Goal: Use online tool/utility: Utilize a website feature to perform a specific function

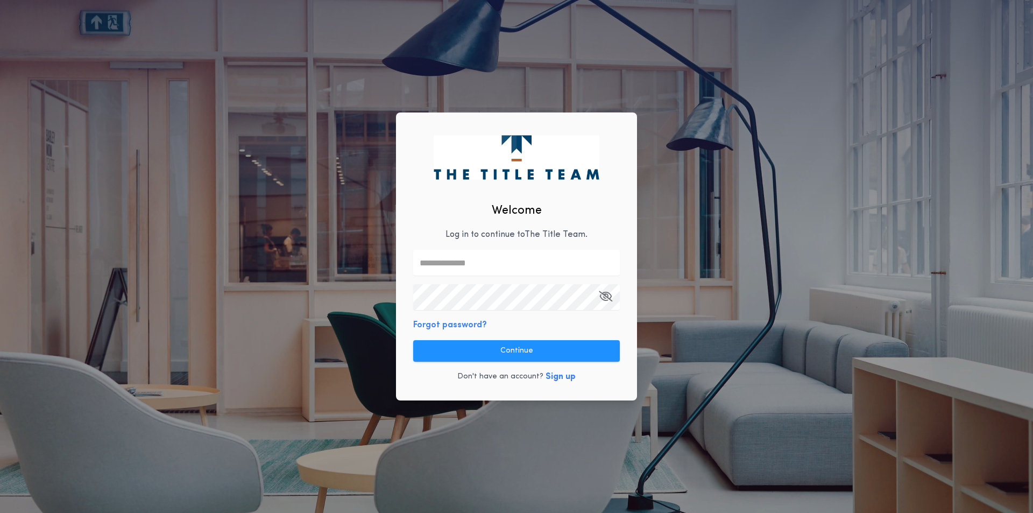
click at [495, 259] on input "text" at bounding box center [516, 263] width 207 height 26
type input "**********"
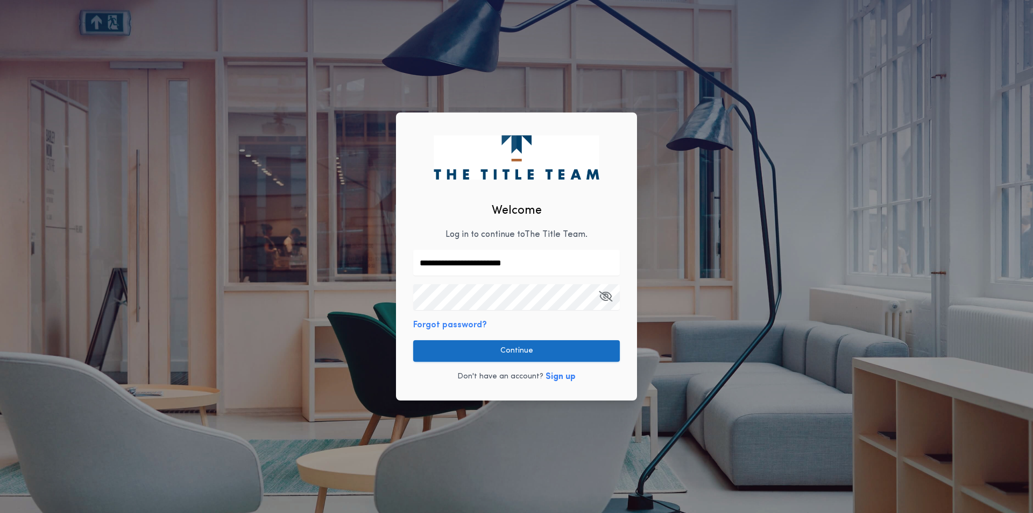
click at [512, 350] on button "Continue" at bounding box center [516, 351] width 207 height 22
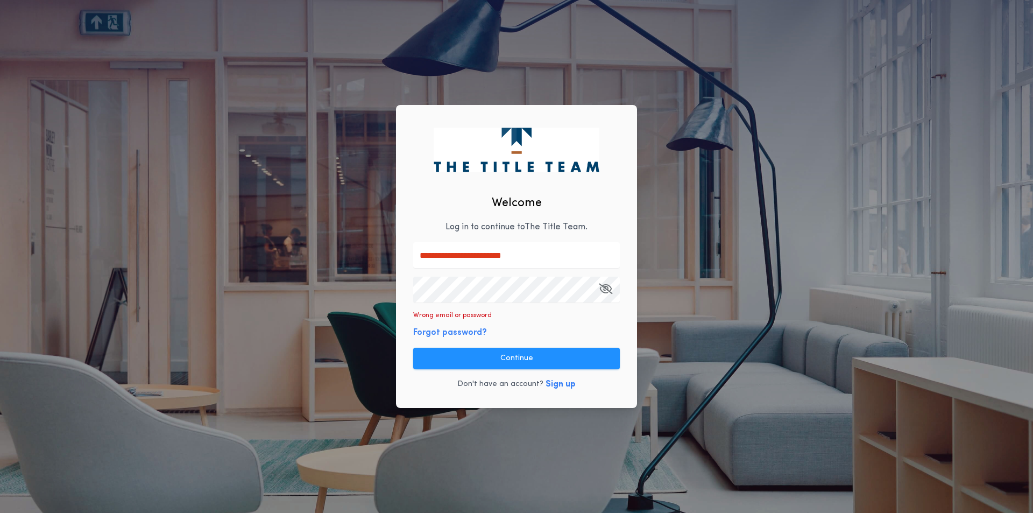
click at [601, 289] on icon "button" at bounding box center [605, 288] width 13 height 1
click at [520, 359] on button "Continue" at bounding box center [516, 359] width 207 height 22
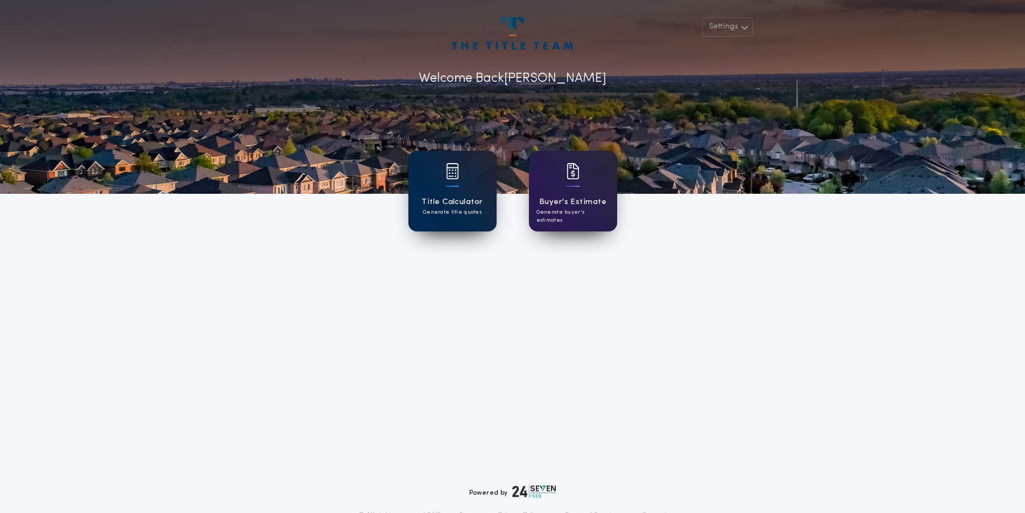
click at [454, 180] on div at bounding box center [452, 178] width 13 height 30
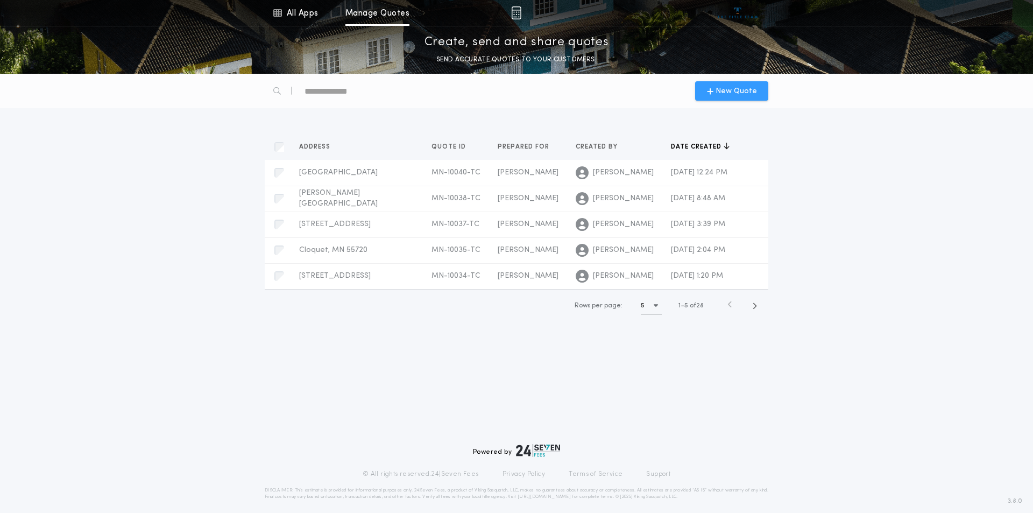
click at [717, 87] on span "New Quote" at bounding box center [736, 91] width 41 height 11
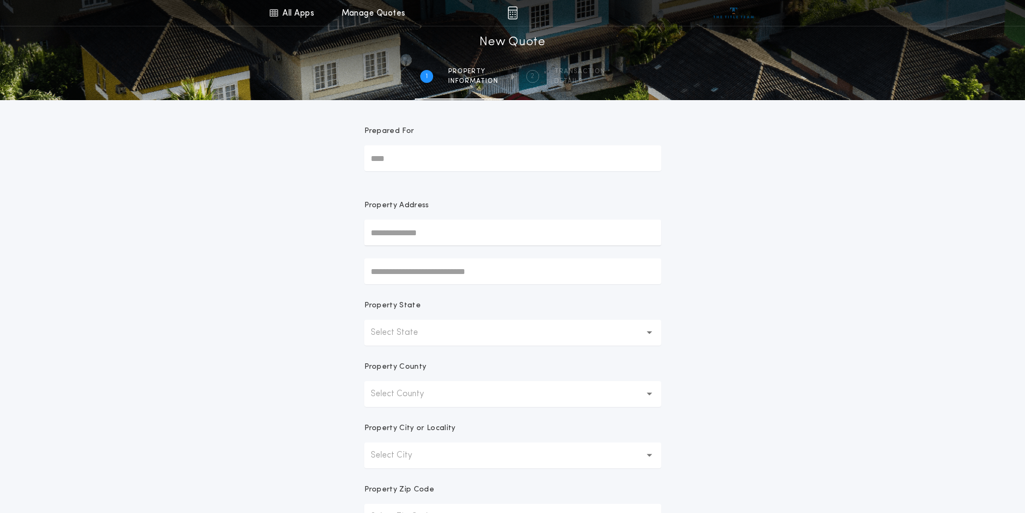
click at [415, 157] on input "Prepared For" at bounding box center [512, 158] width 297 height 26
type input "*********"
click at [443, 335] on button "Select State" at bounding box center [512, 333] width 297 height 26
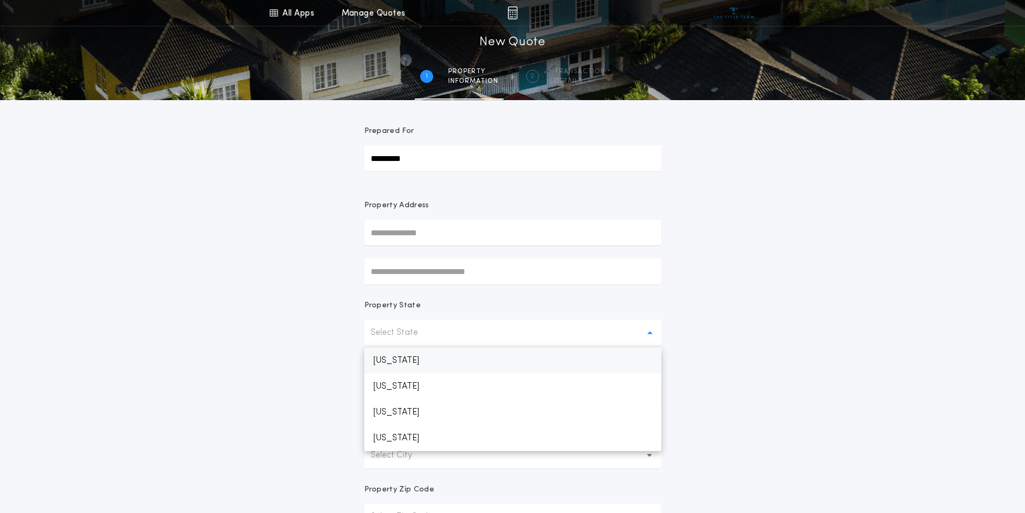
click at [430, 368] on p "[US_STATE]" at bounding box center [512, 361] width 297 height 26
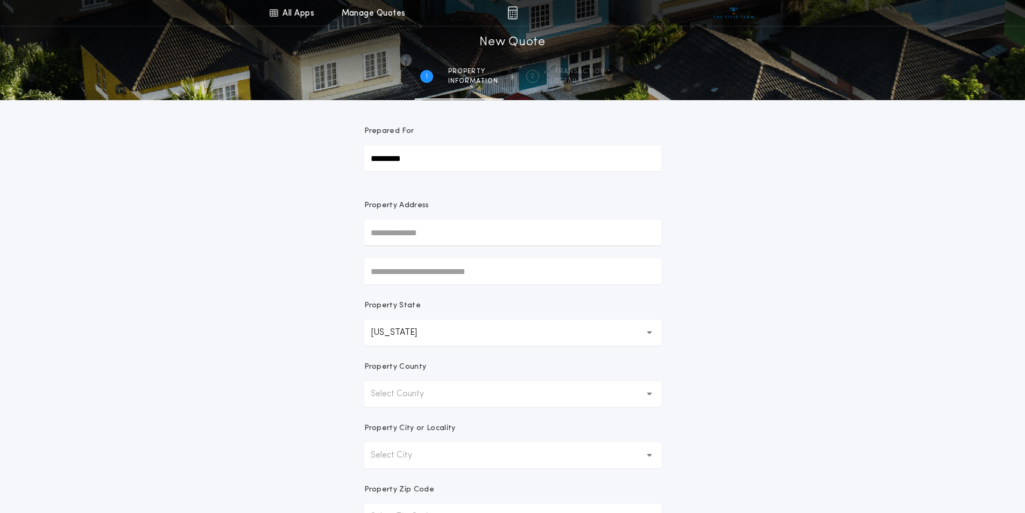
click at [440, 397] on p "Select County" at bounding box center [406, 393] width 70 height 13
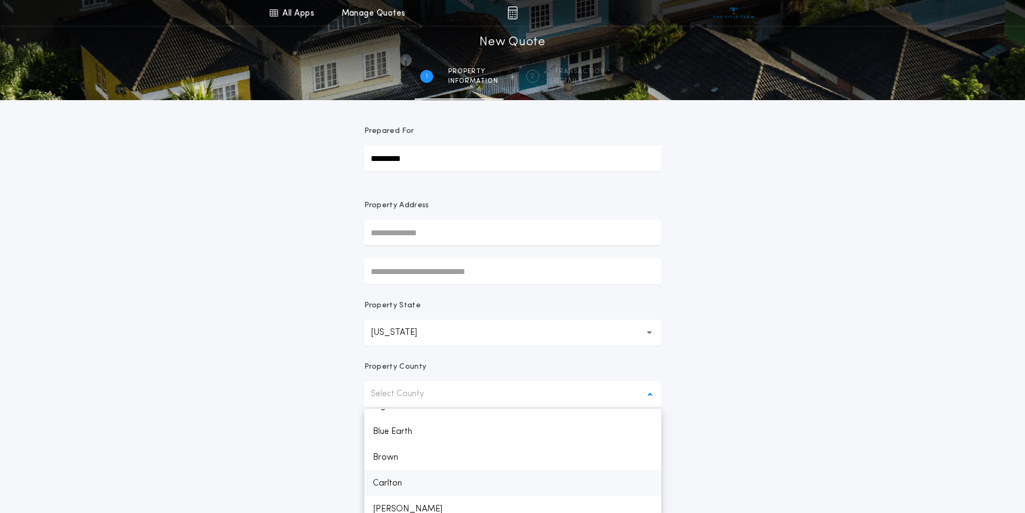
scroll to position [161, 0]
click at [407, 468] on p "Carlton" at bounding box center [512, 467] width 297 height 26
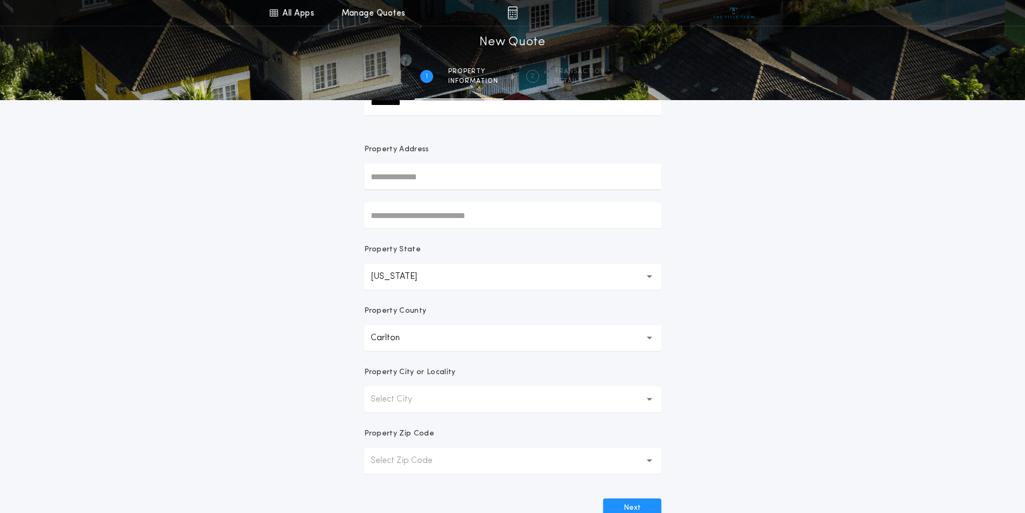
scroll to position [108, 0]
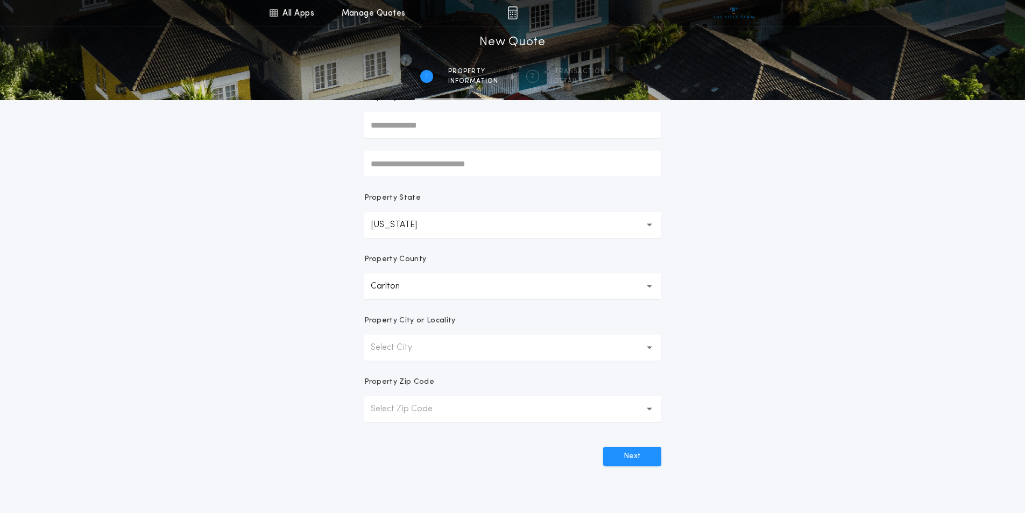
click at [417, 348] on p "Select City" at bounding box center [400, 347] width 59 height 13
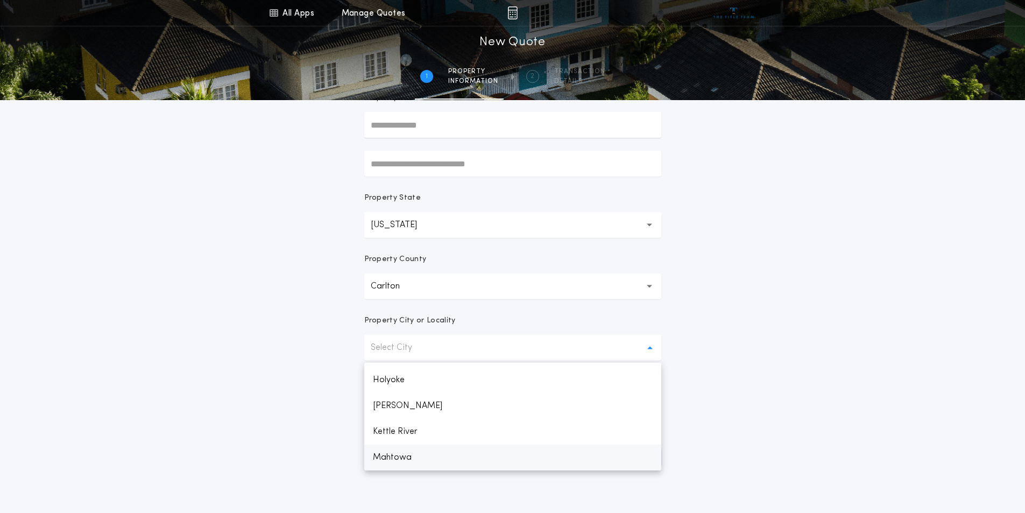
scroll to position [409, 0]
click at [405, 460] on p "[GEOGRAPHIC_DATA]" at bounding box center [512, 457] width 297 height 26
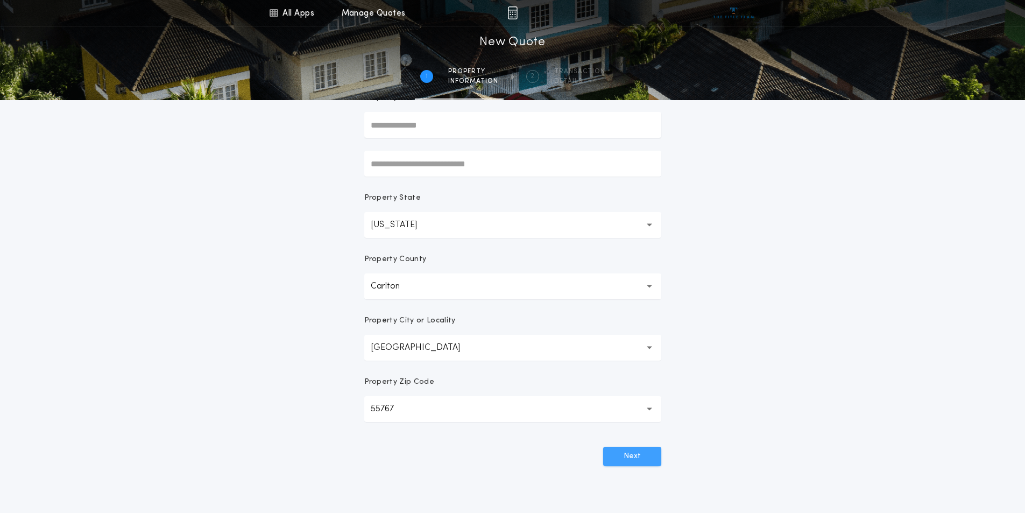
click at [611, 454] on button "Next" at bounding box center [632, 456] width 58 height 19
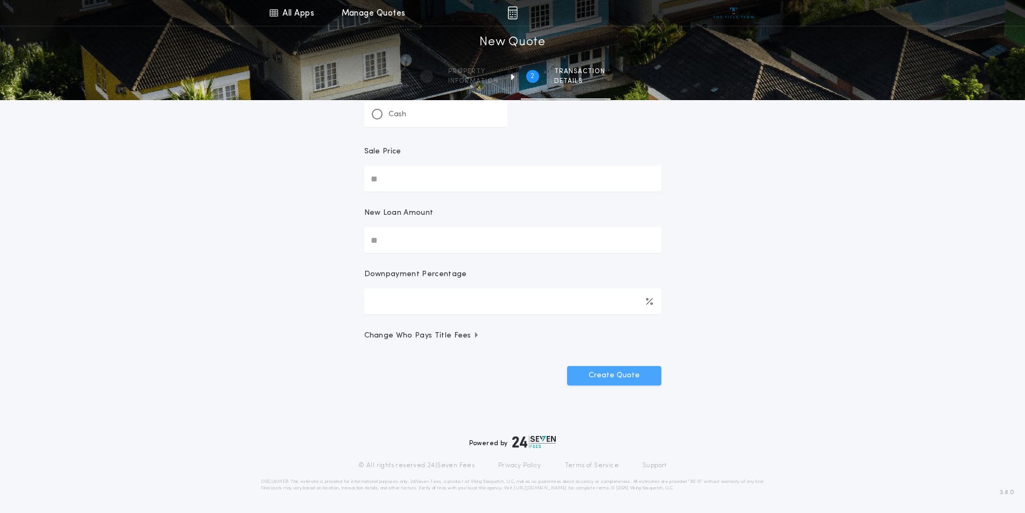
scroll to position [0, 0]
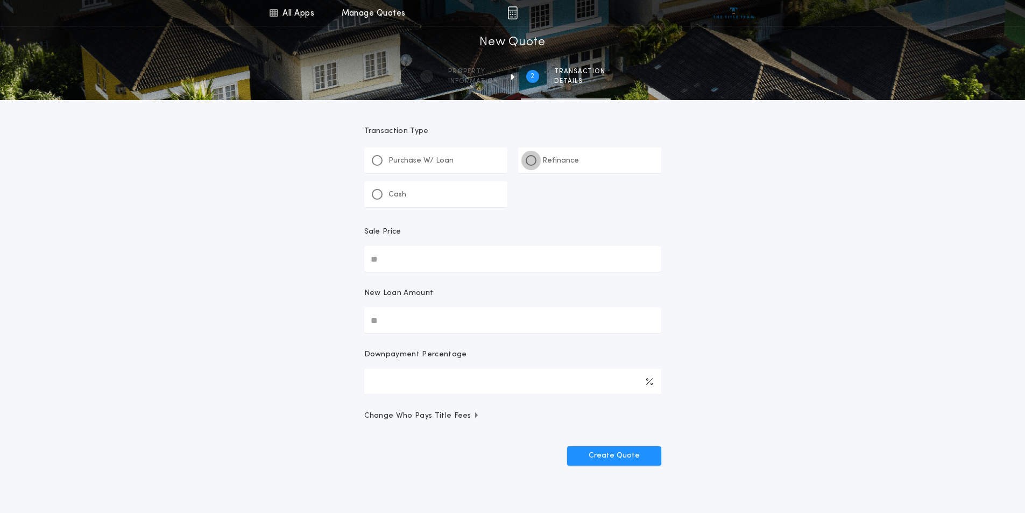
click at [532, 160] on div at bounding box center [530, 160] width 5 height 5
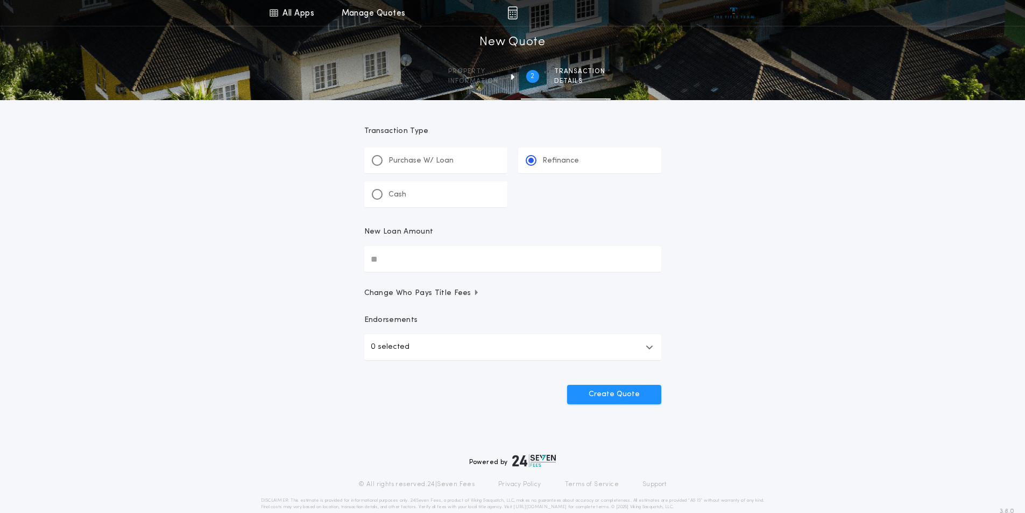
click at [396, 259] on input "New Loan Amount" at bounding box center [512, 259] width 297 height 26
type input "*******"
click at [598, 401] on button "Create Quote" at bounding box center [614, 394] width 94 height 19
